Goal: Information Seeking & Learning: Learn about a topic

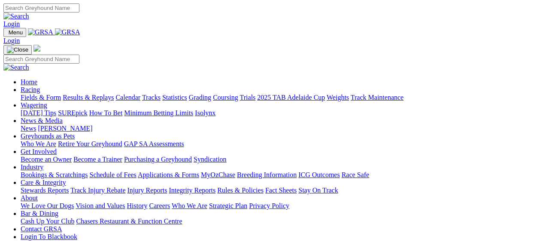
click at [30, 94] on link "Fields & Form" at bounding box center [41, 97] width 40 height 7
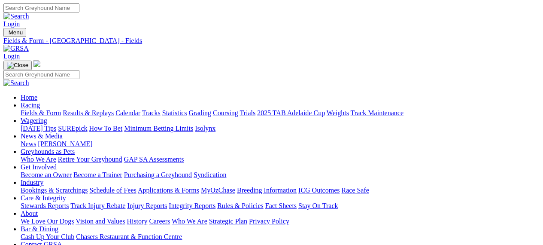
scroll to position [17, 0]
